Goal: Check status: Check status

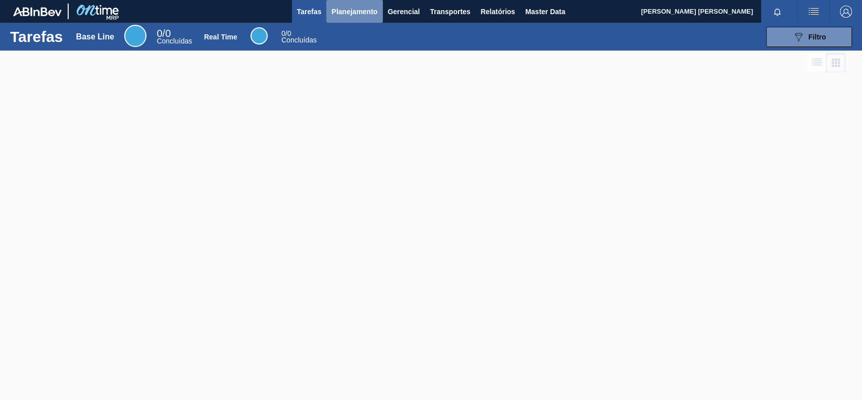
click at [350, 20] on button "Planejamento" at bounding box center [354, 11] width 56 height 23
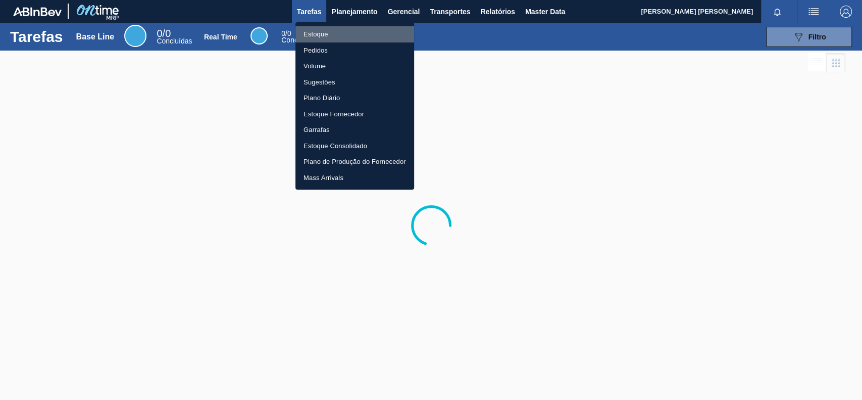
click at [353, 34] on li "Estoque" at bounding box center [355, 34] width 119 height 16
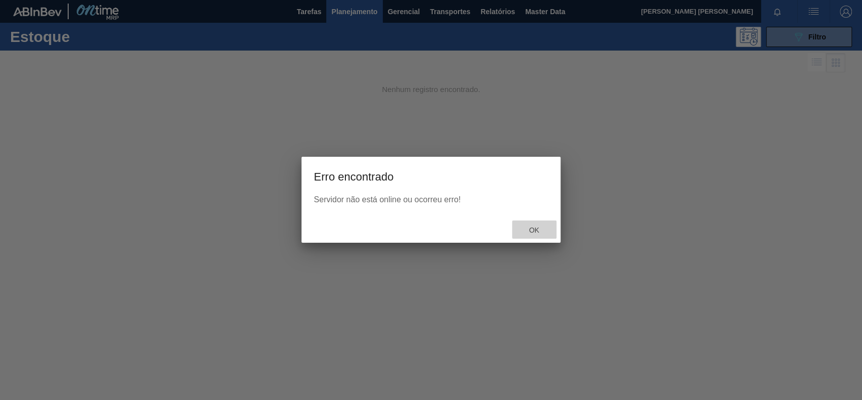
click at [533, 228] on span "Ok" at bounding box center [534, 230] width 26 height 8
click at [537, 226] on span "Ok" at bounding box center [534, 230] width 26 height 8
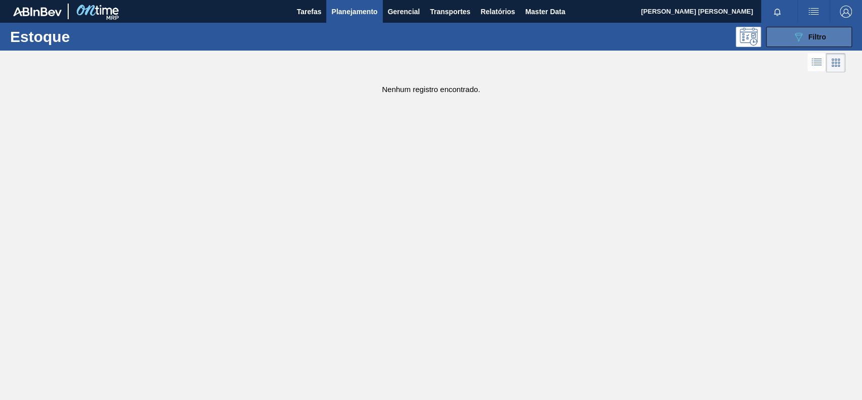
click at [807, 42] on div "089F7B8B-B2A5-4AFE-B5C0-19BA573D28AC Filtro" at bounding box center [810, 37] width 34 height 12
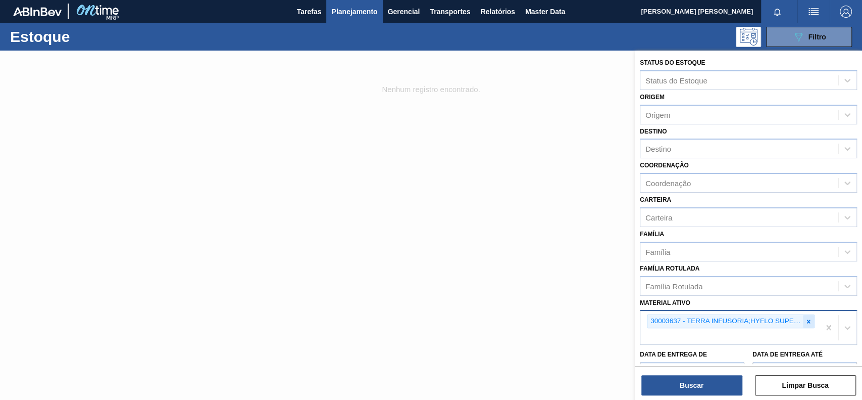
click at [812, 318] on div at bounding box center [808, 321] width 11 height 13
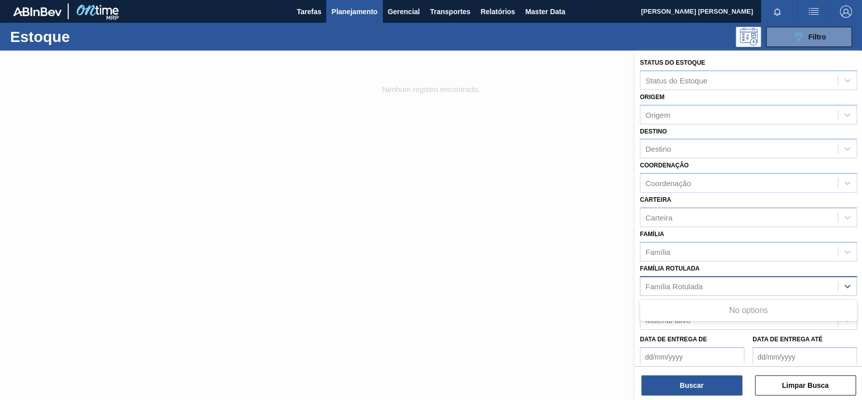
click at [747, 285] on div "Família Rotulada" at bounding box center [740, 285] width 198 height 15
type Rotulada "pvpp de"
